Goal: Task Accomplishment & Management: Manage account settings

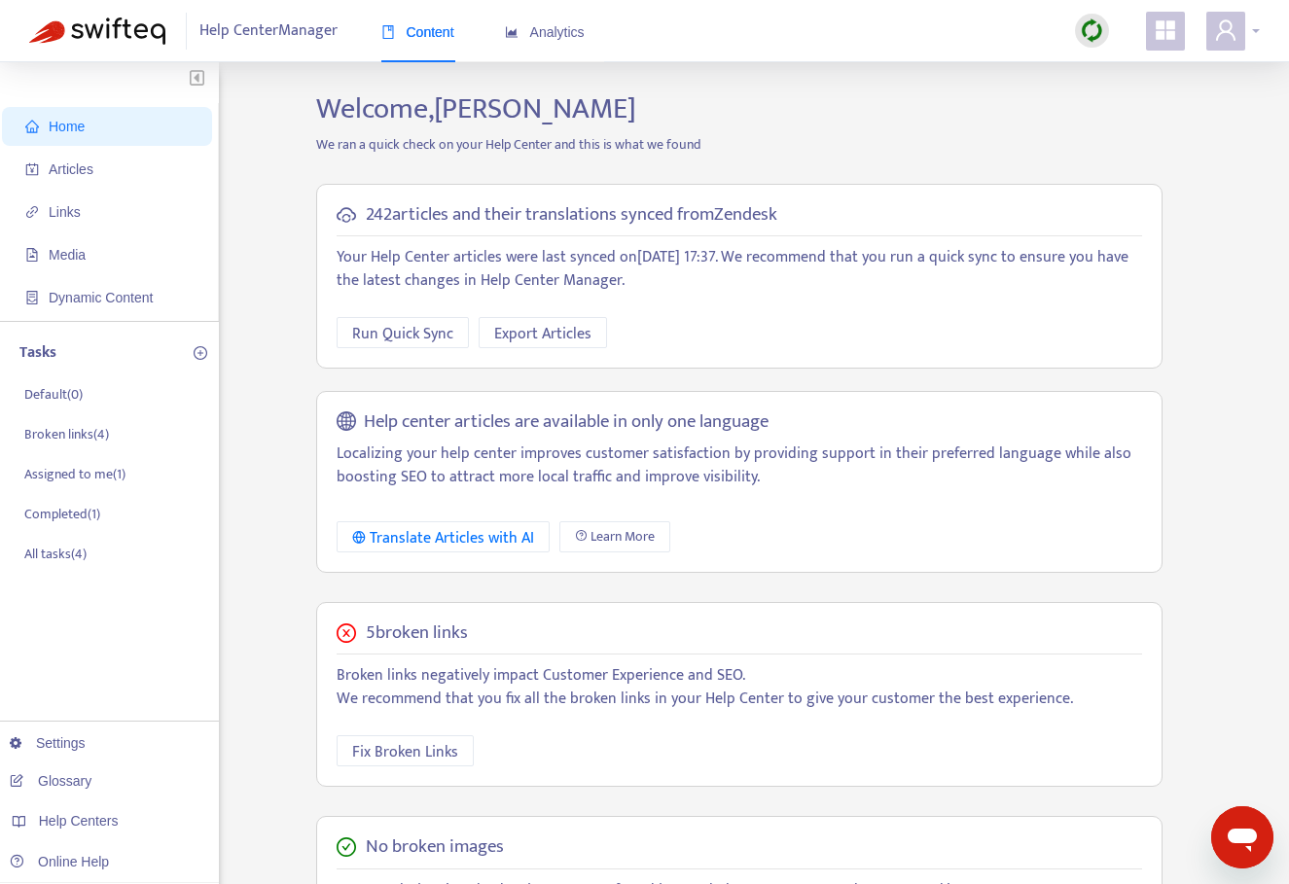
click at [1232, 35] on icon "user" at bounding box center [1225, 29] width 19 height 20
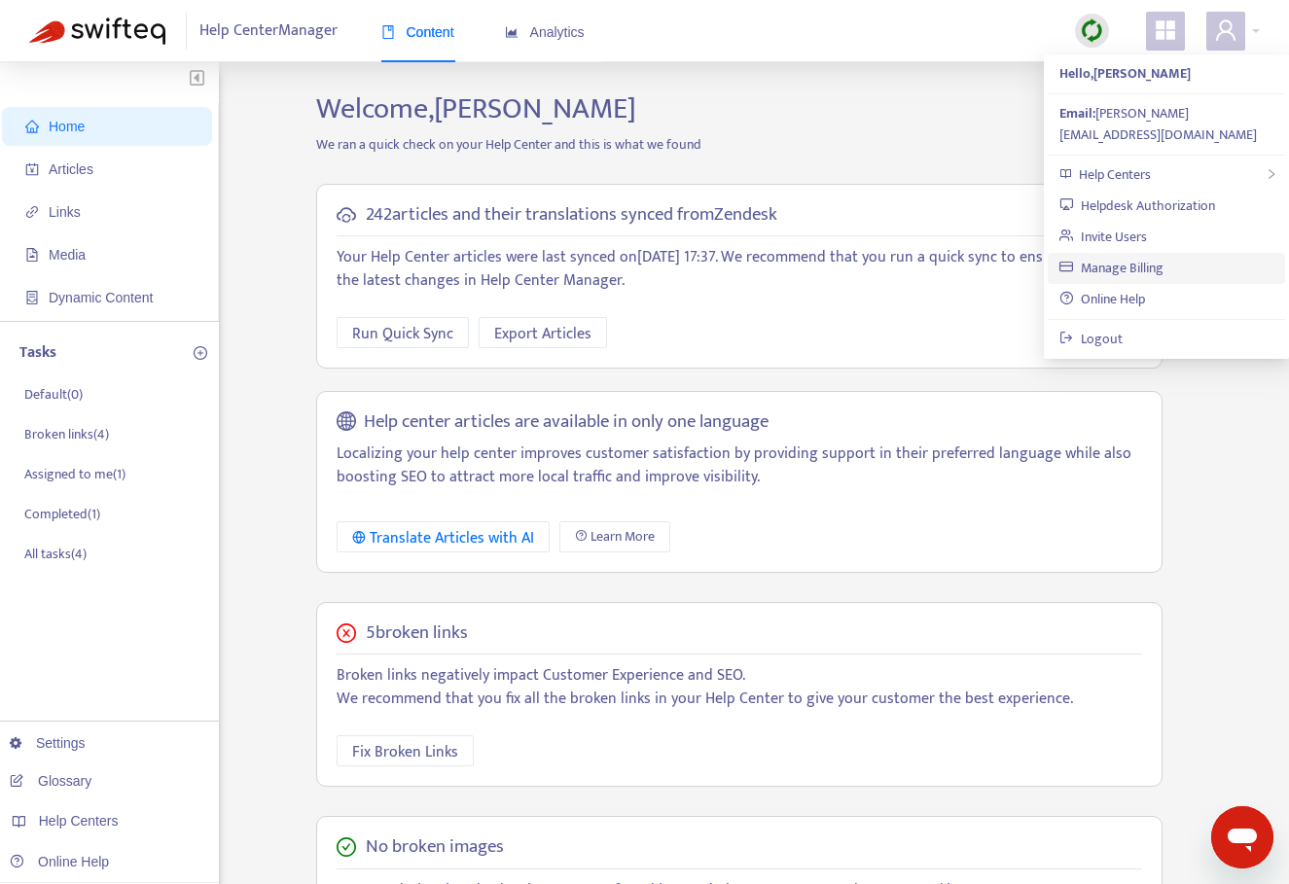
click at [1124, 257] on link "Manage Billing" at bounding box center [1111, 268] width 104 height 22
